Goal: Task Accomplishment & Management: Manage account settings

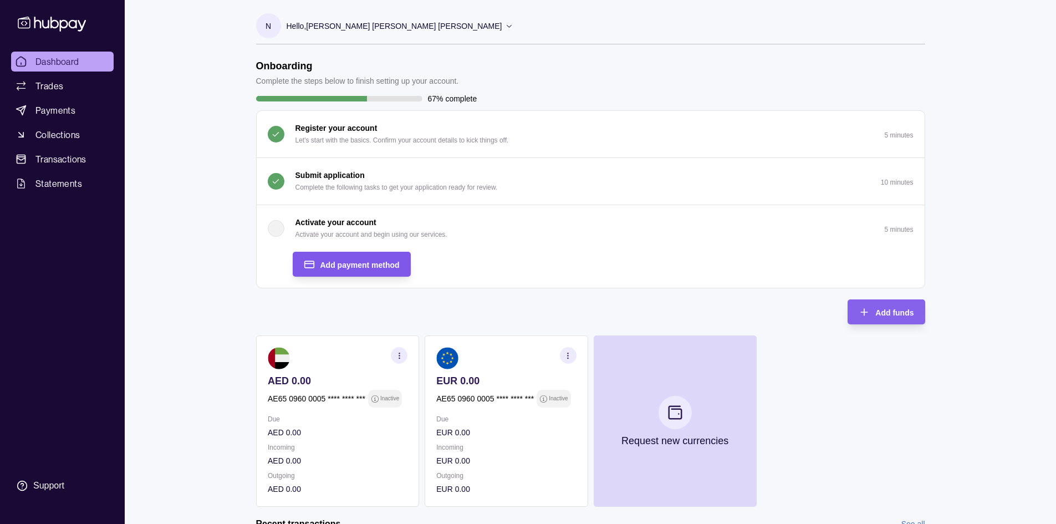
click at [338, 261] on span "Add payment method" at bounding box center [359, 265] width 79 height 9
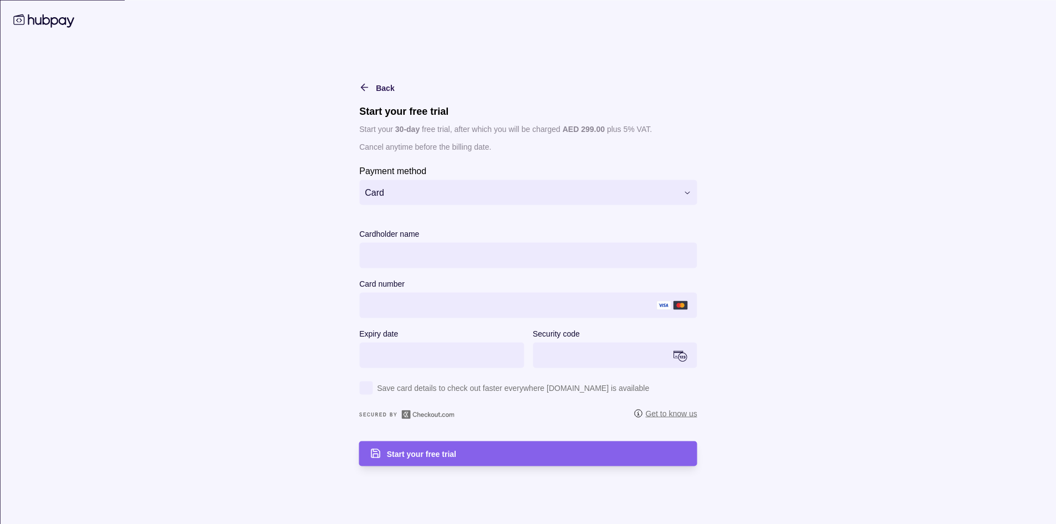
click at [469, 199] on html "Dashboard Trades Payments Collections Transactions Statements Support N Hello, …" at bounding box center [528, 325] width 1056 height 651
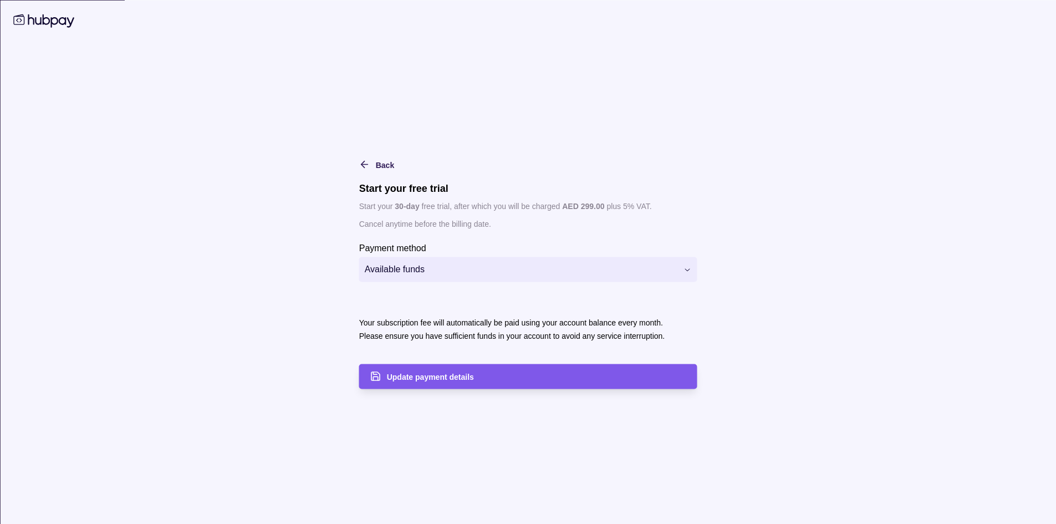
click at [435, 381] on div "Update payment details" at bounding box center [536, 376] width 299 height 13
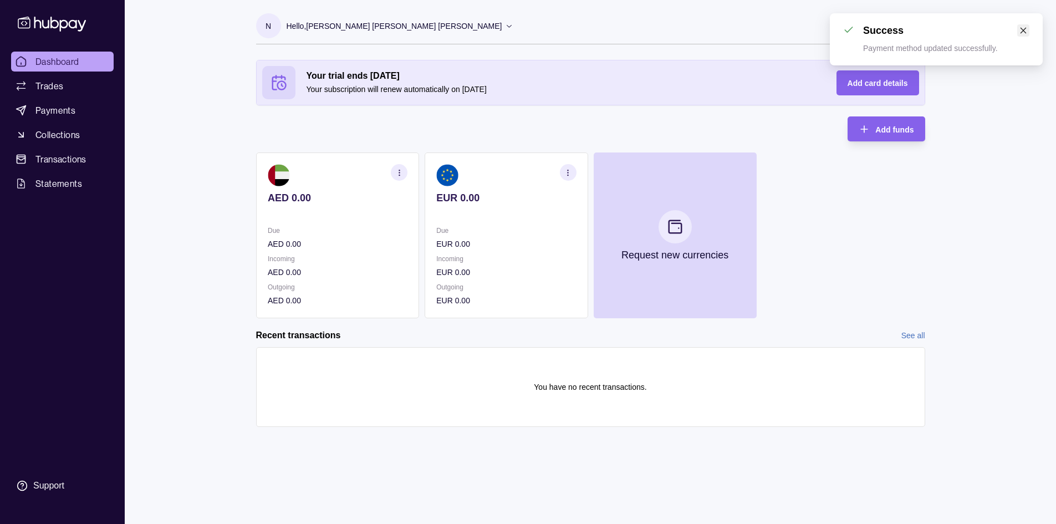
click at [1024, 30] on icon "close" at bounding box center [1023, 31] width 8 height 8
click at [564, 172] on icon "button" at bounding box center [568, 173] width 8 height 8
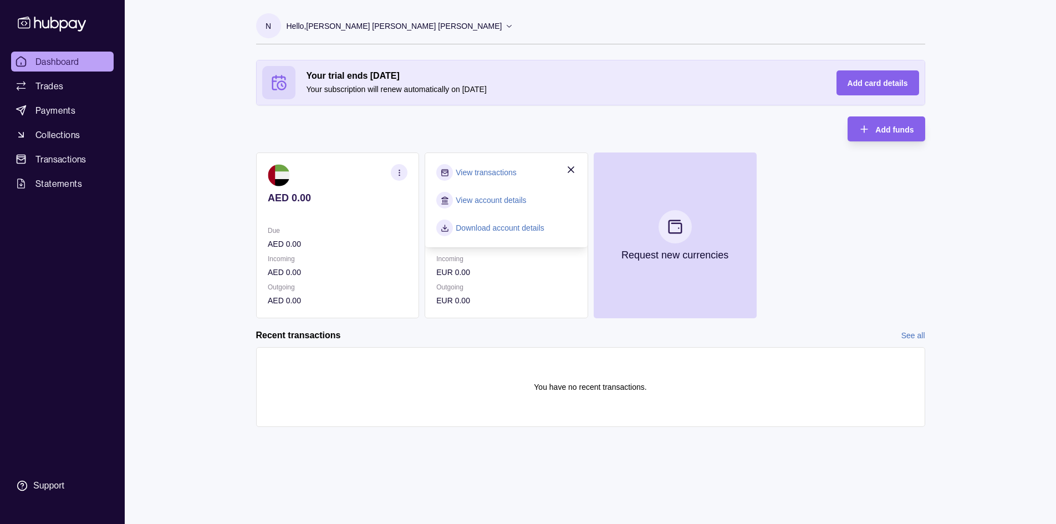
click at [488, 200] on link "View account details" at bounding box center [491, 200] width 70 height 12
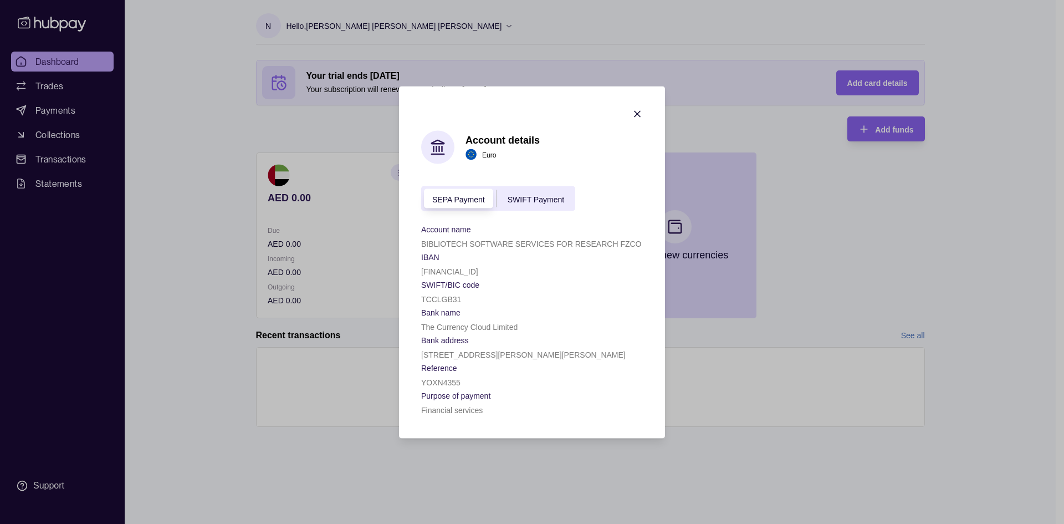
click at [537, 199] on span "SWIFT Payment" at bounding box center [536, 199] width 57 height 9
click at [461, 201] on span "SEPA Payment" at bounding box center [458, 199] width 53 height 9
click at [639, 113] on icon "button" at bounding box center [638, 114] width 6 height 6
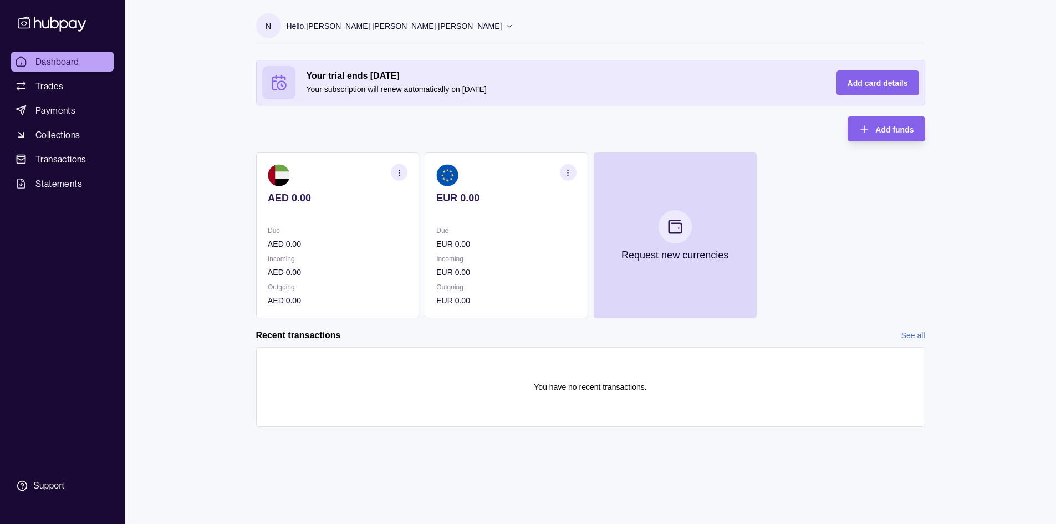
click at [401, 174] on icon "button" at bounding box center [399, 173] width 8 height 8
click at [314, 200] on link "View account details" at bounding box center [322, 200] width 70 height 12
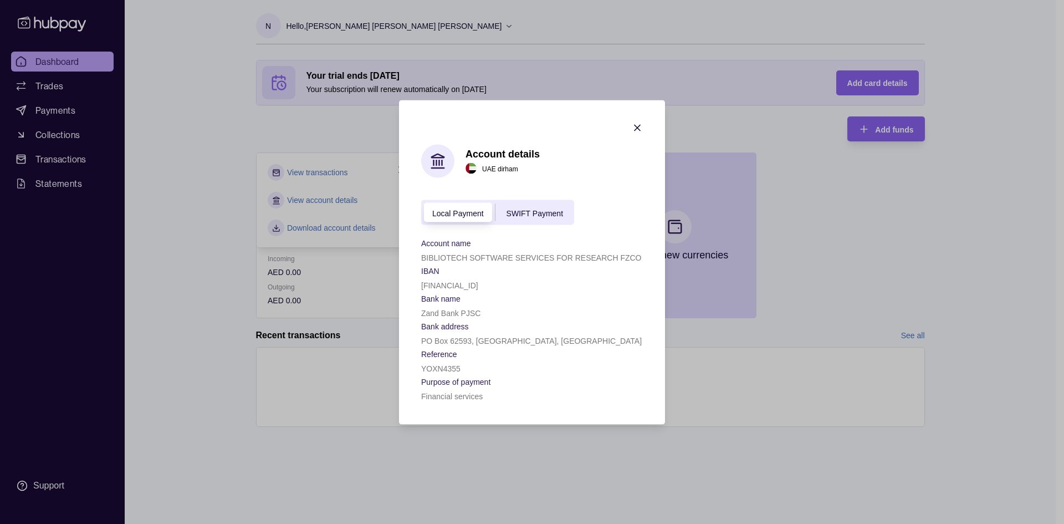
click at [530, 213] on span "SWIFT Payment" at bounding box center [535, 212] width 57 height 9
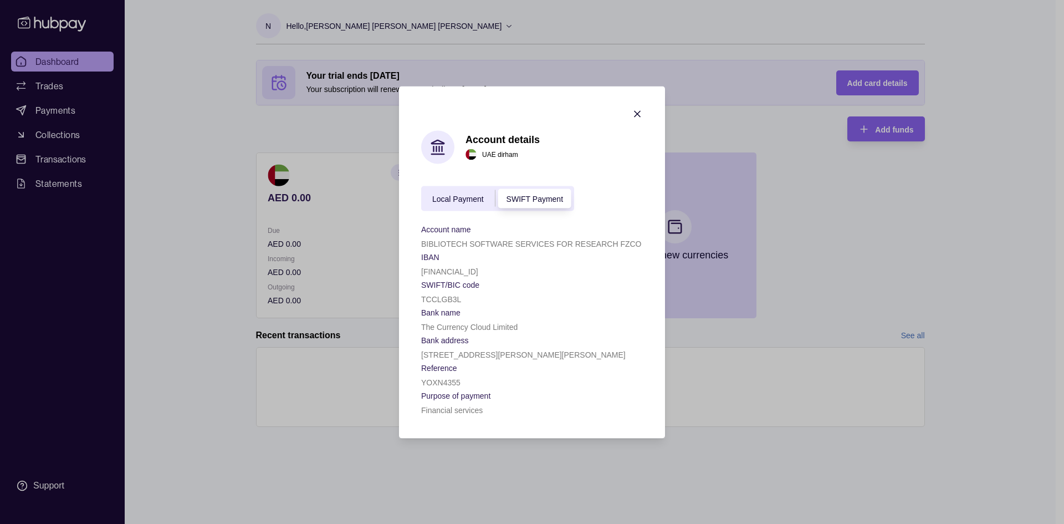
click at [433, 271] on p "[FINANCIAL_ID]" at bounding box center [449, 271] width 57 height 9
copy p "[FINANCIAL_ID]"
